Goal: Transaction & Acquisition: Book appointment/travel/reservation

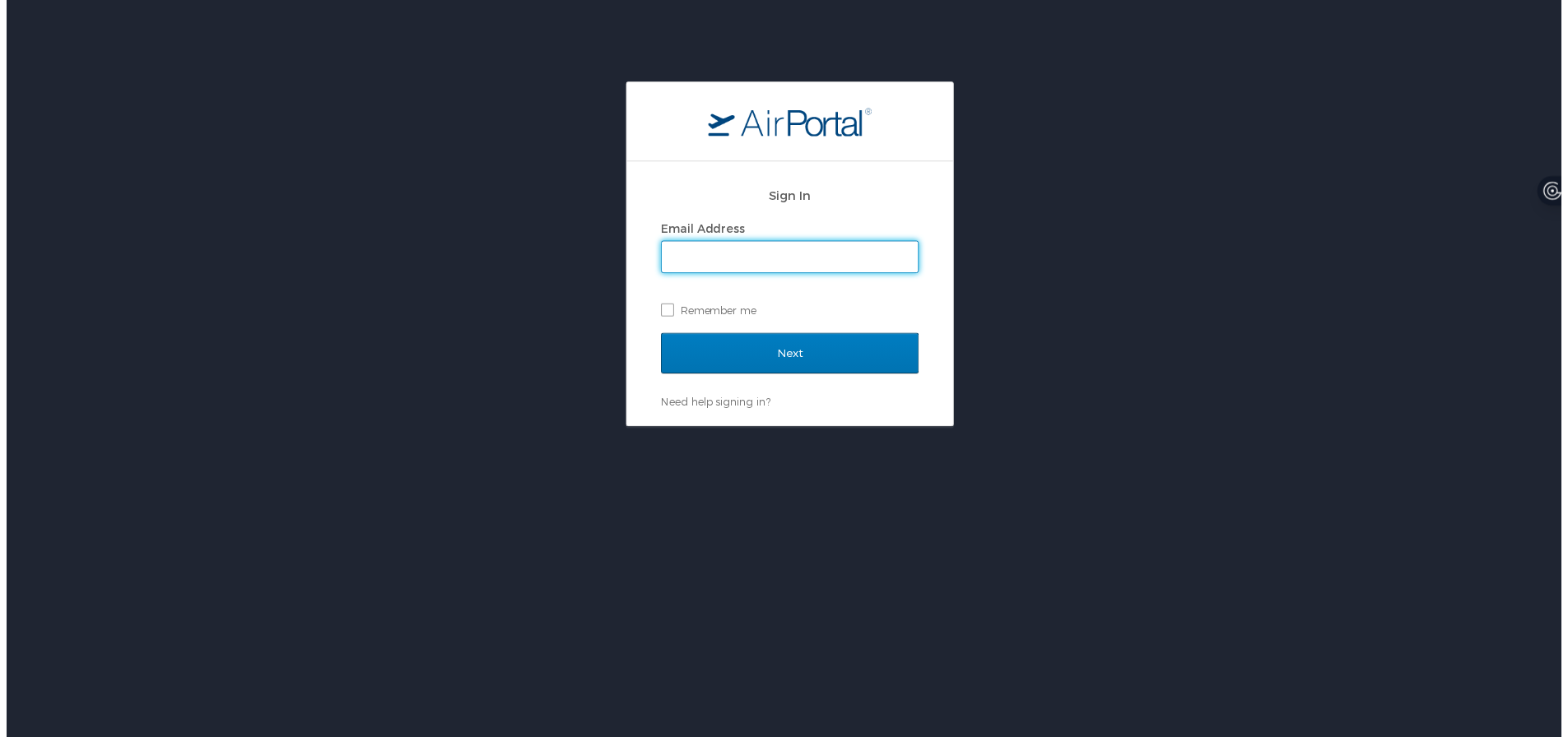
type input "[PERSON_NAME][EMAIL_ADDRESS][PERSON_NAME][DOMAIN_NAME]"
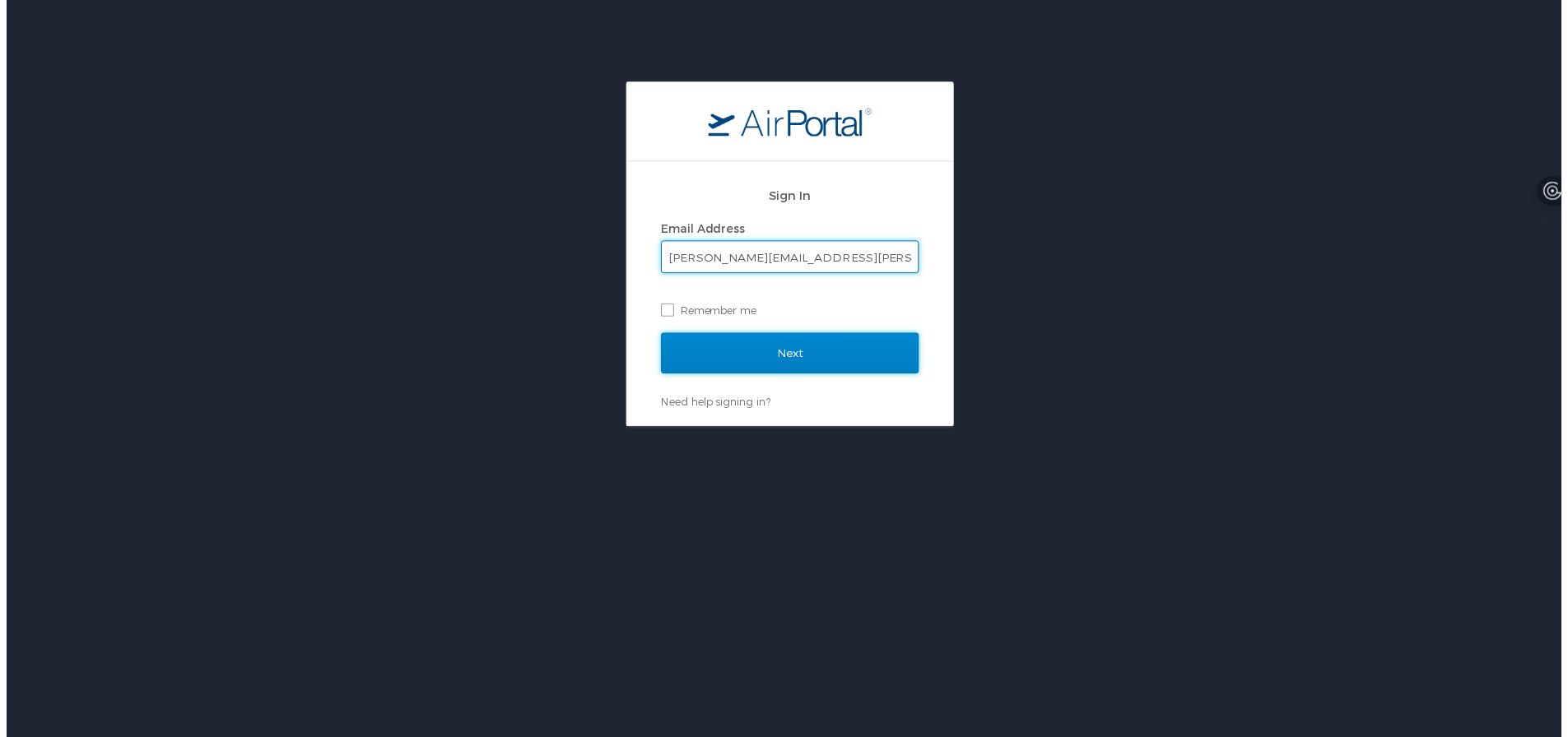
click at [746, 355] on input "Next" at bounding box center [790, 357] width 260 height 41
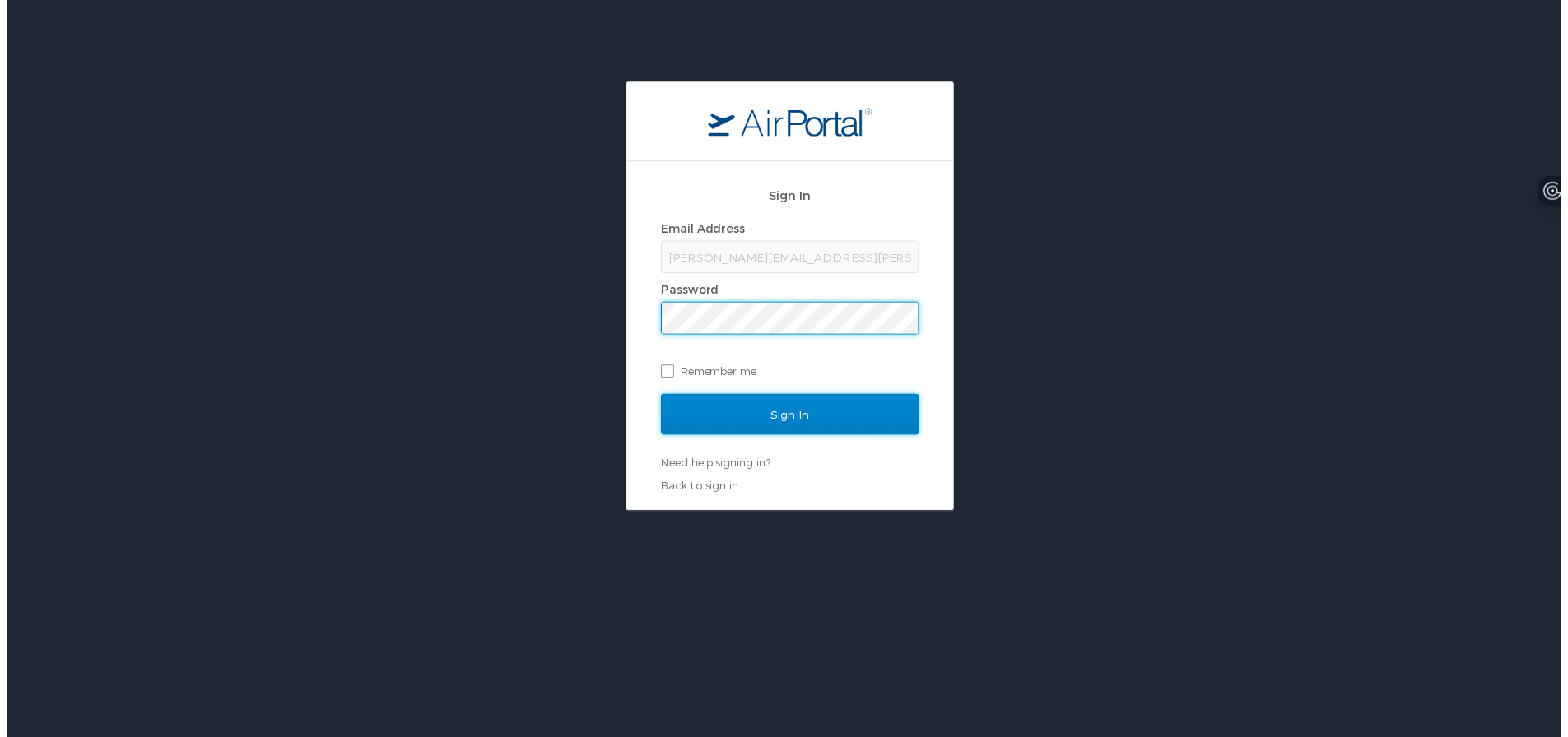
click at [755, 424] on input "Sign In" at bounding box center [790, 418] width 260 height 41
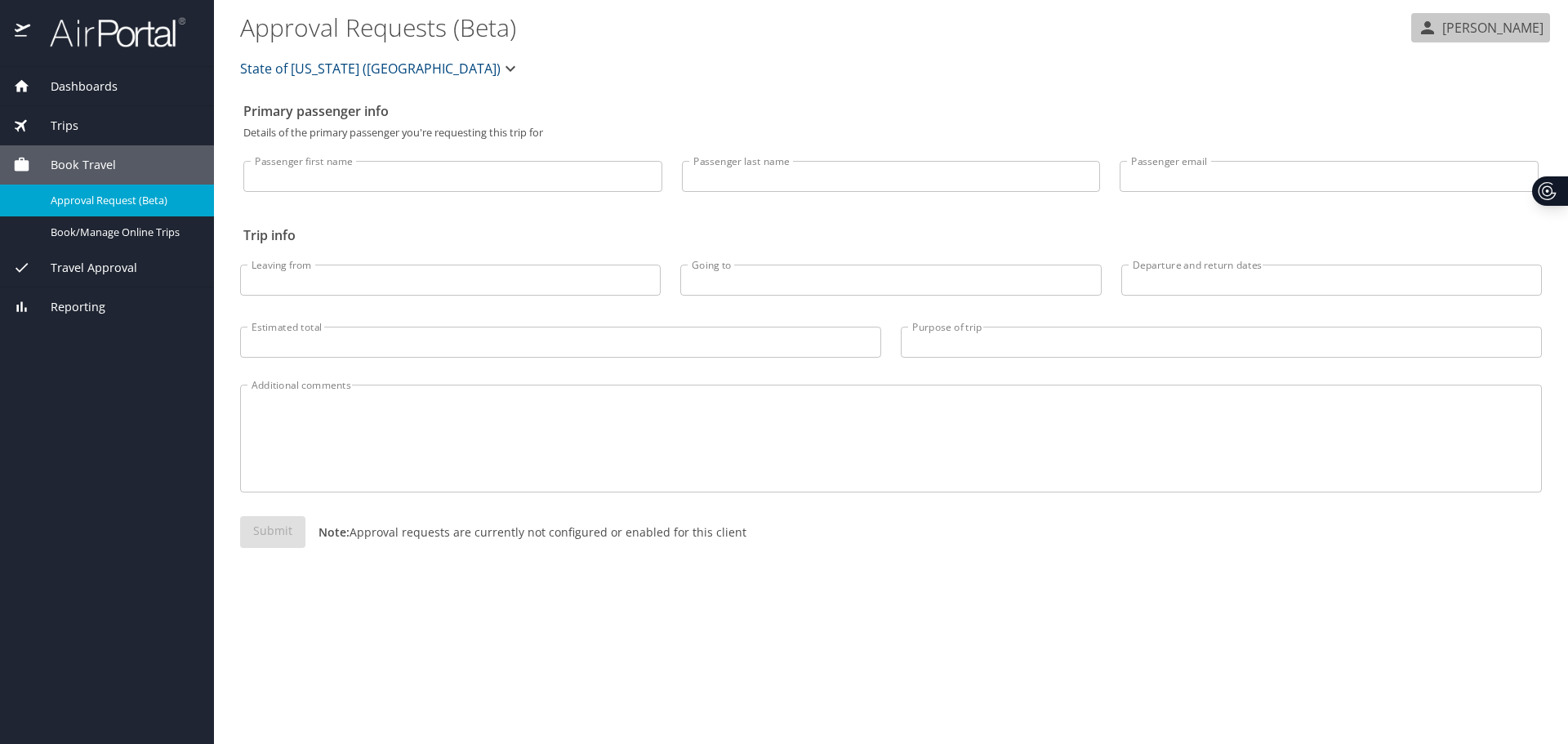
click at [1457, 19] on p "[PERSON_NAME]" at bounding box center [1491, 27] width 106 height 20
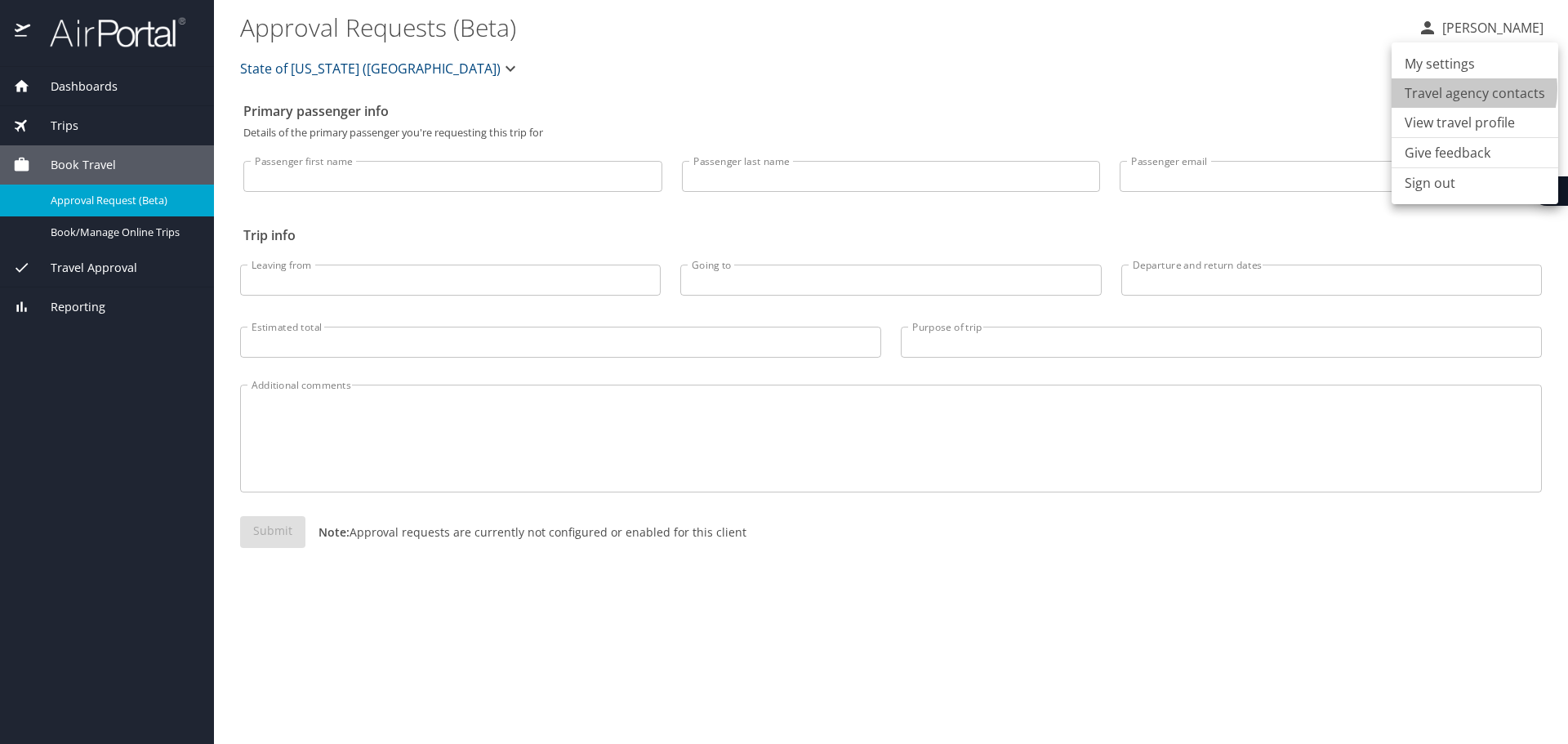
click at [1452, 89] on li "Travel agency contacts" at bounding box center [1475, 93] width 166 height 29
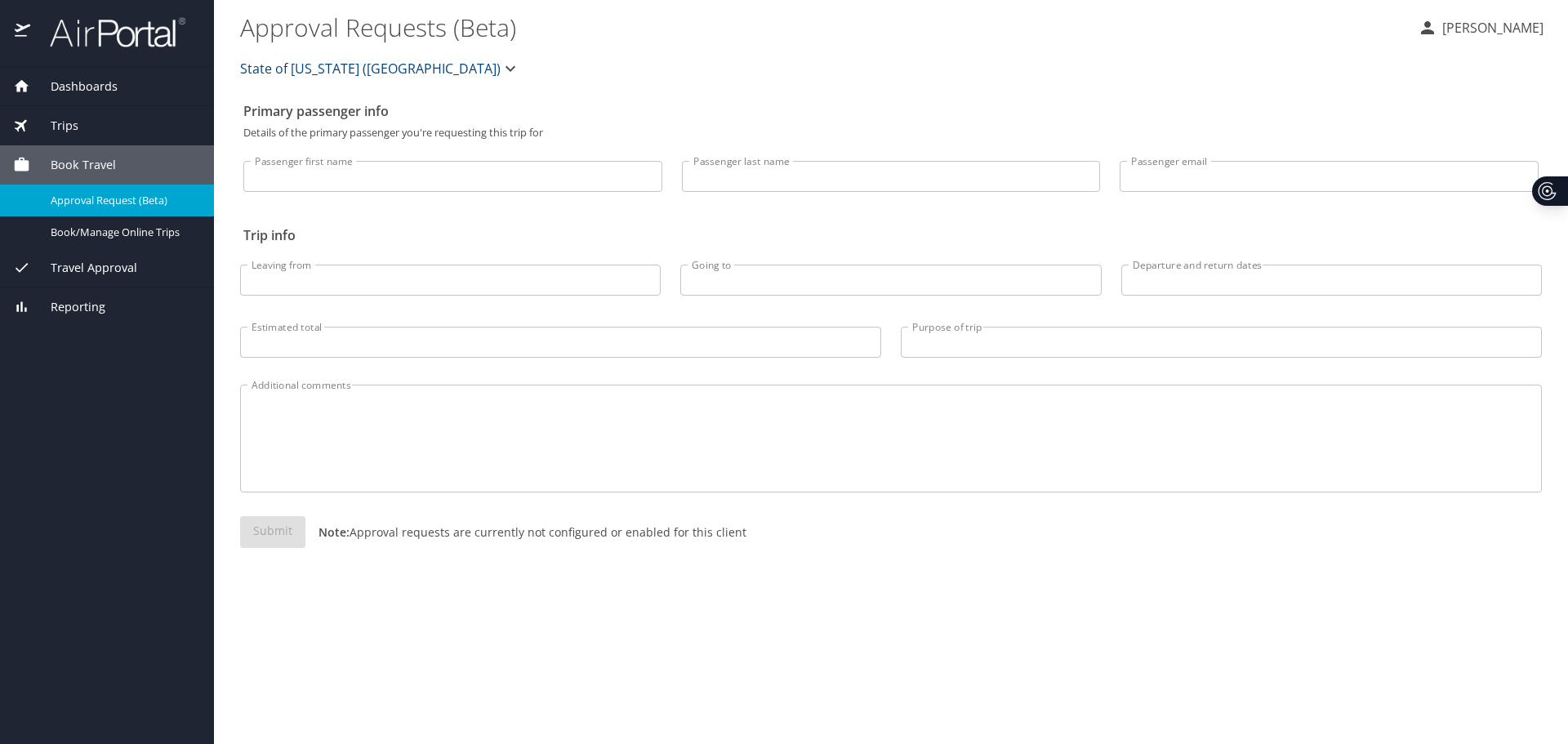
click at [110, 161] on span "Book Travel" at bounding box center [73, 165] width 86 height 18
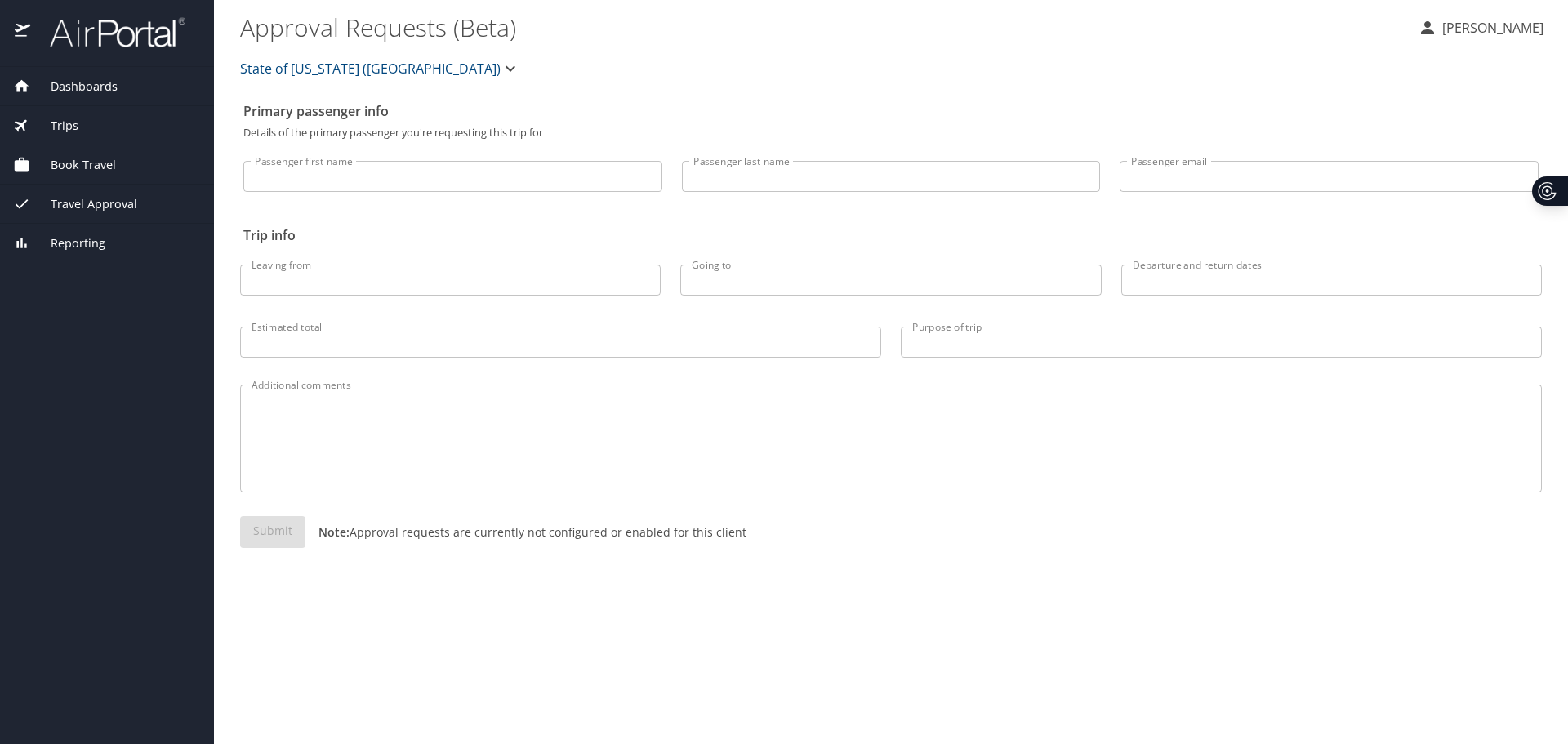
click at [57, 172] on span "Book Travel" at bounding box center [73, 165] width 86 height 18
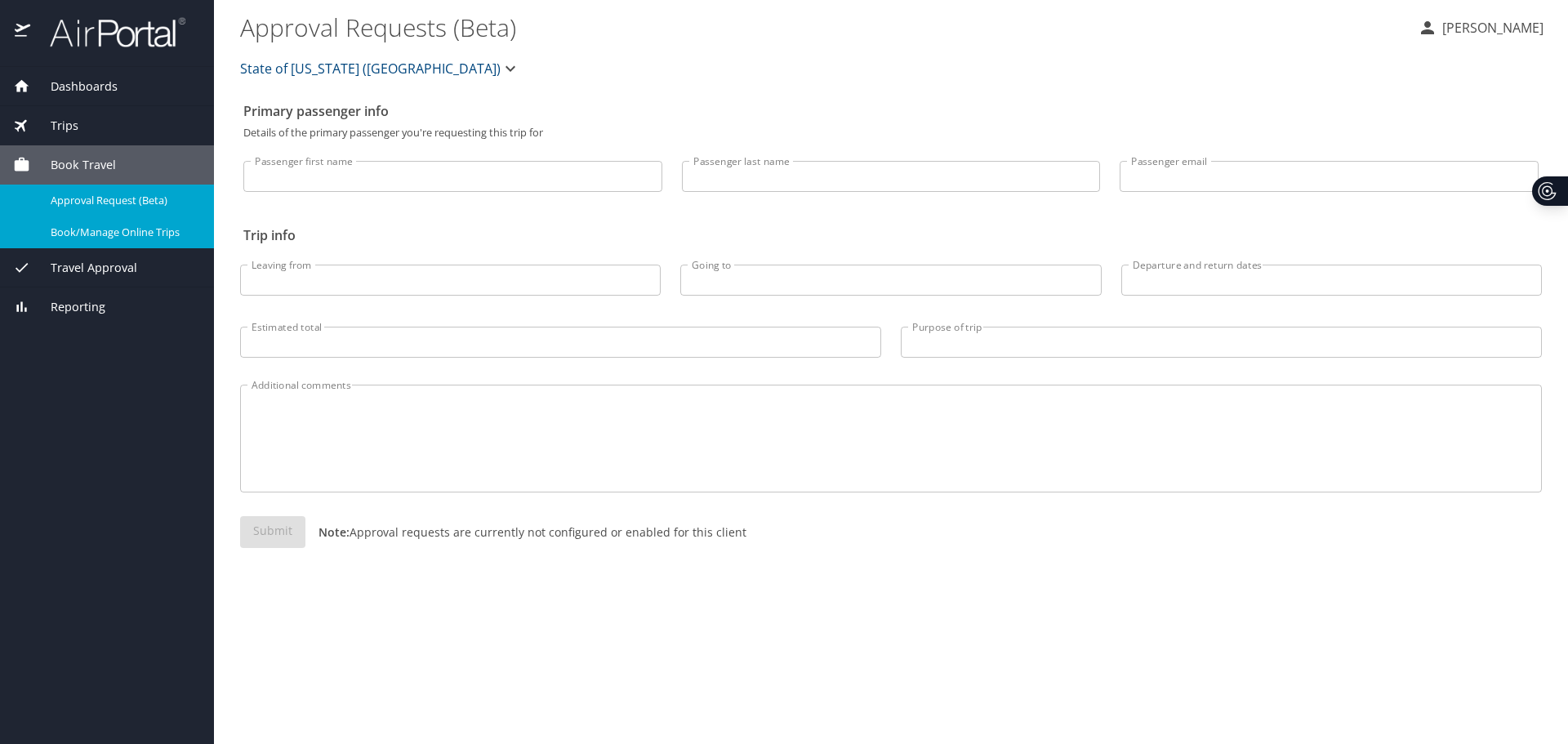
click at [58, 233] on span "Book/Manage Online Trips" at bounding box center [123, 233] width 144 height 15
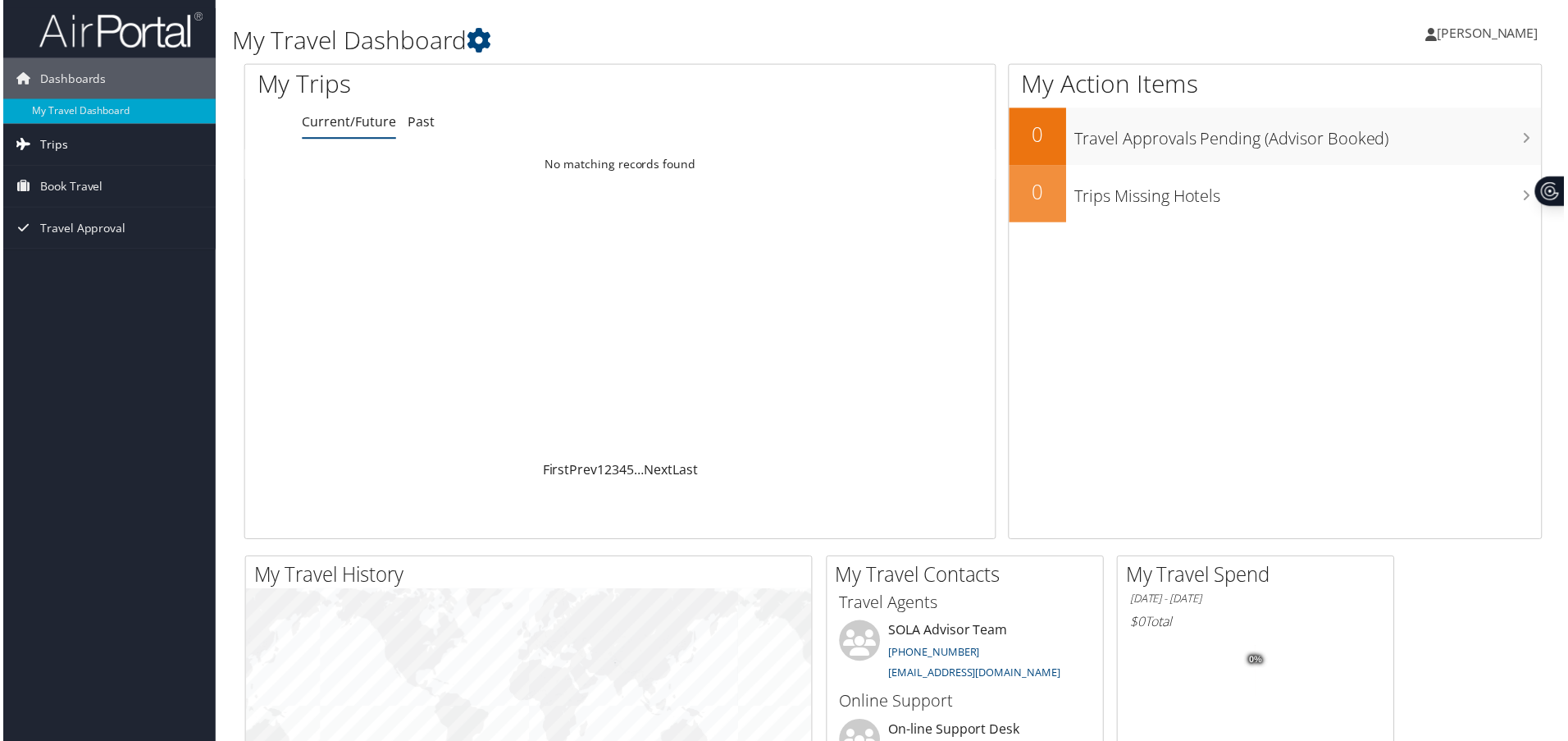
click at [43, 128] on span "Trips" at bounding box center [51, 146] width 28 height 41
click at [91, 261] on span "Book Travel" at bounding box center [68, 261] width 63 height 41
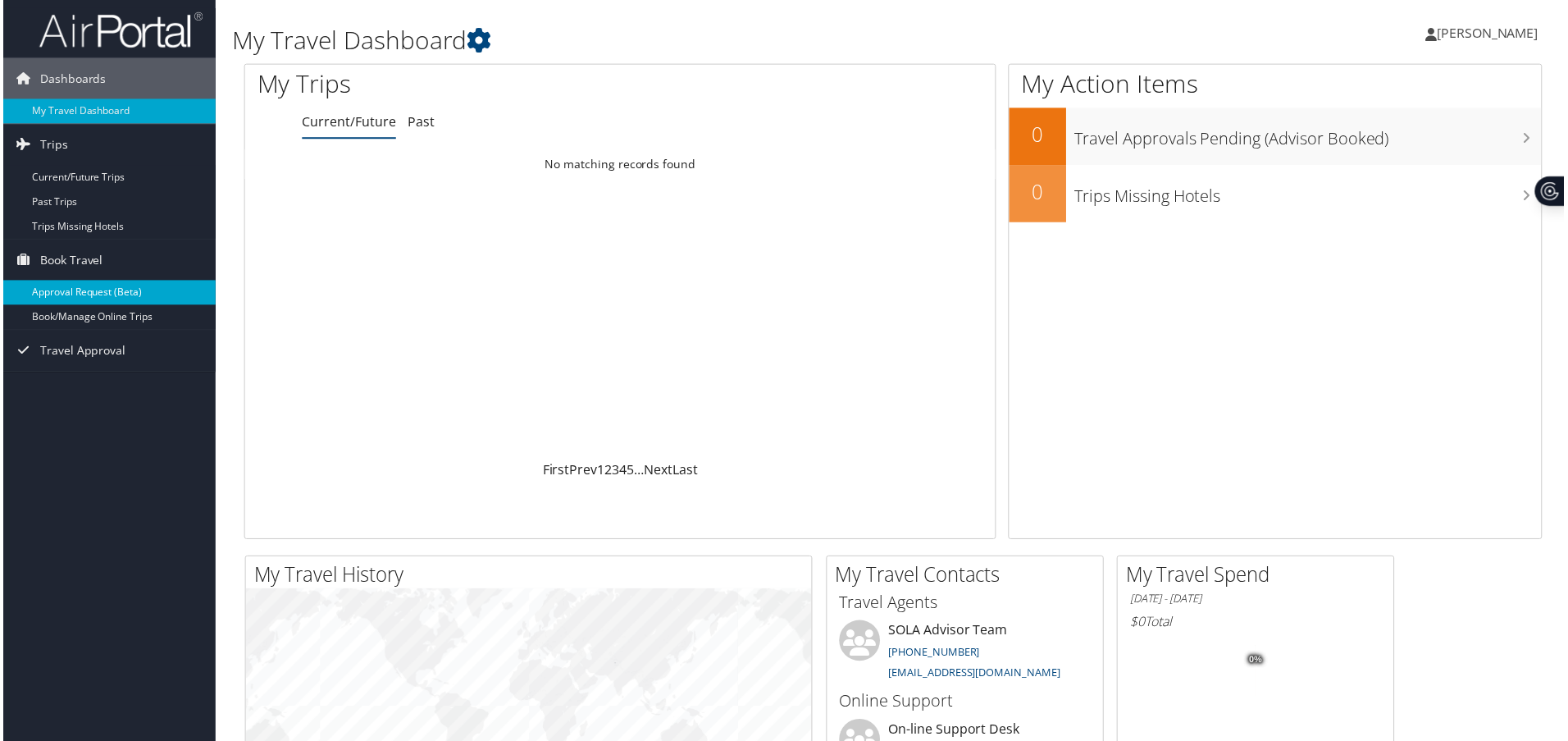
click at [131, 296] on link "Approval Request (Beta)" at bounding box center [107, 294] width 214 height 25
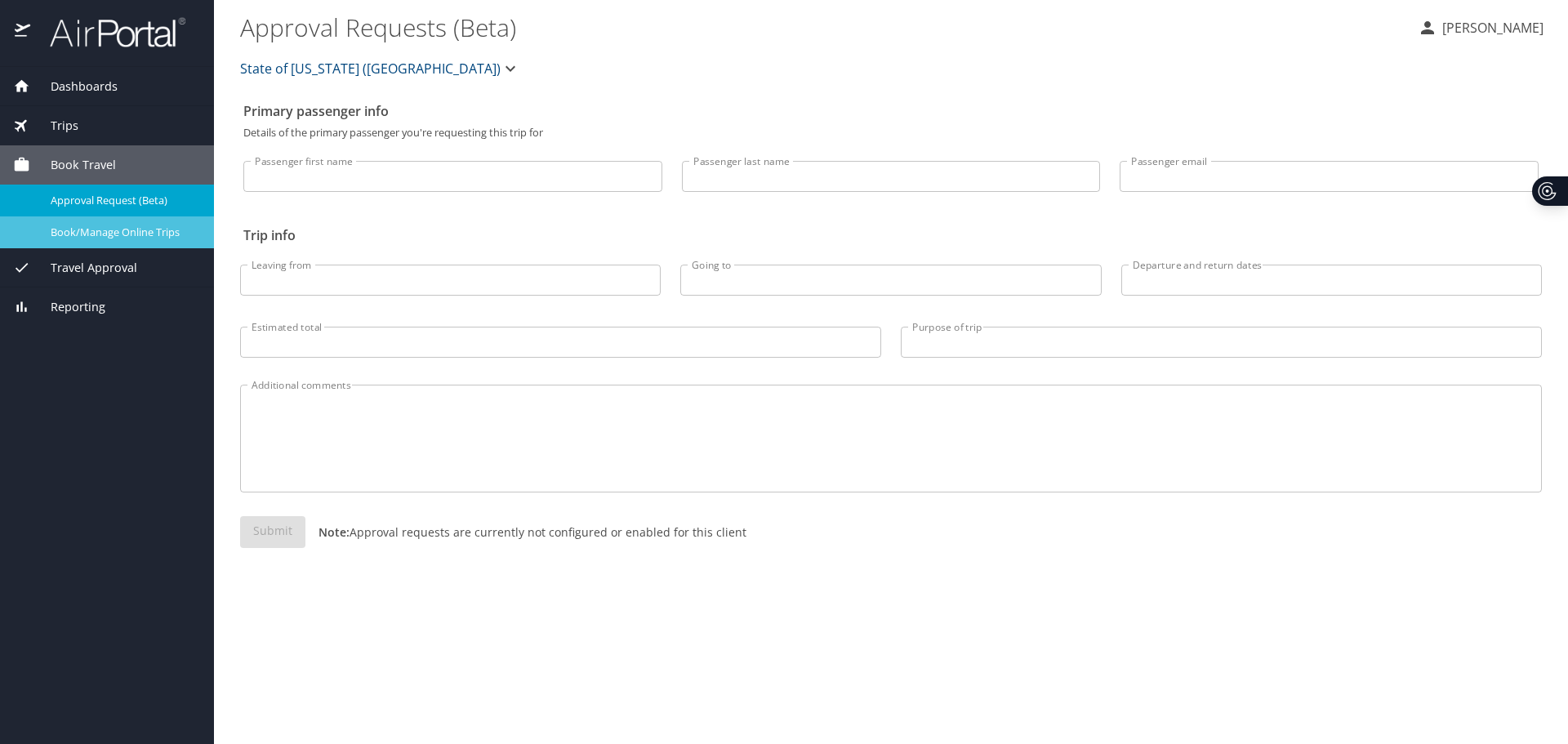
click at [112, 237] on span "Book/Manage Online Trips" at bounding box center [123, 233] width 144 height 15
